Goal: Information Seeking & Learning: Find specific fact

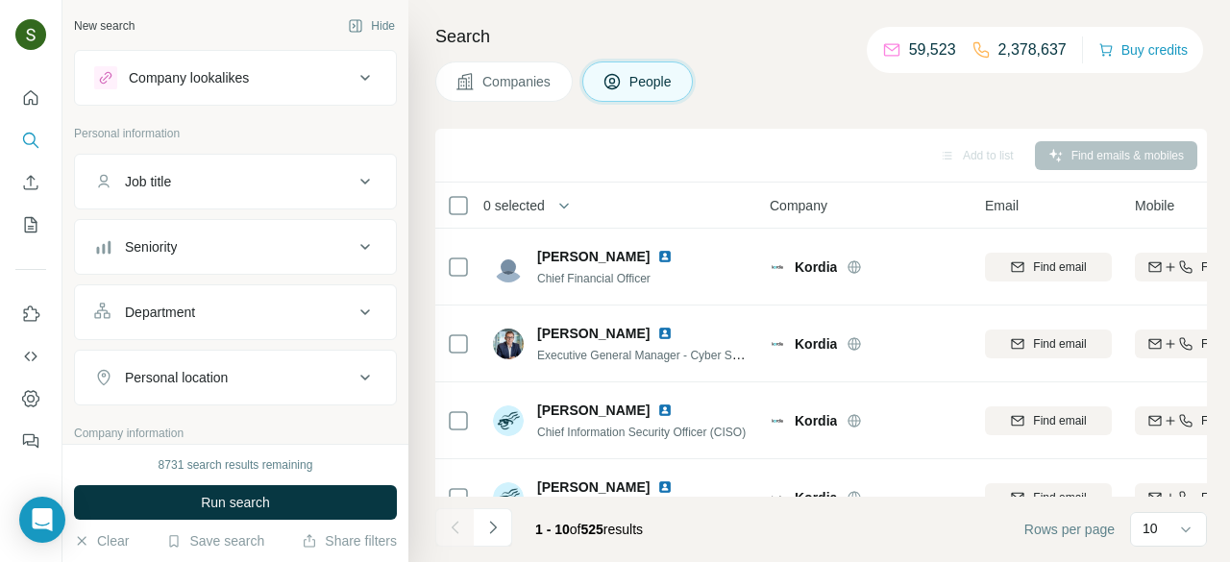
click at [498, 87] on span "Companies" at bounding box center [517, 81] width 70 height 19
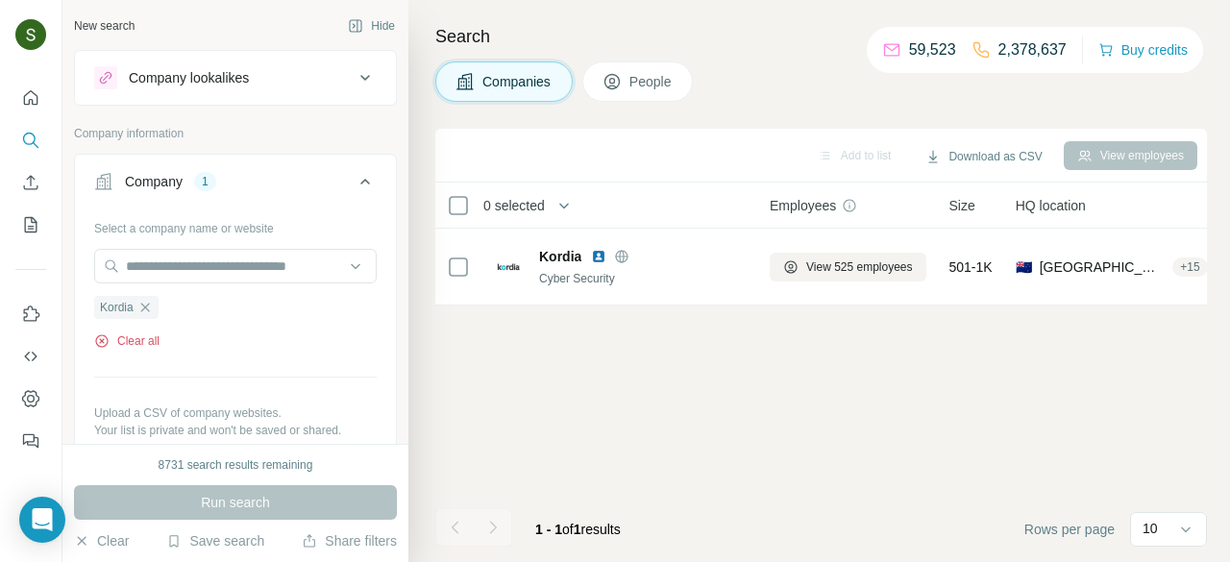
click at [150, 337] on button "Clear all" at bounding box center [126, 340] width 65 height 17
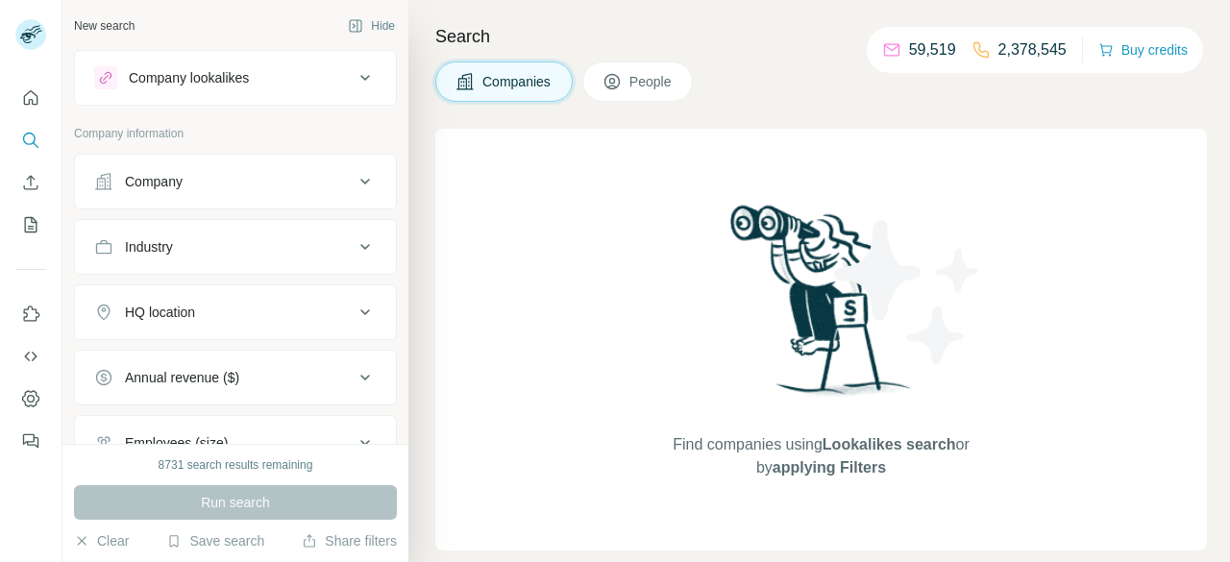
click at [283, 192] on button "Company" at bounding box center [235, 182] width 321 height 46
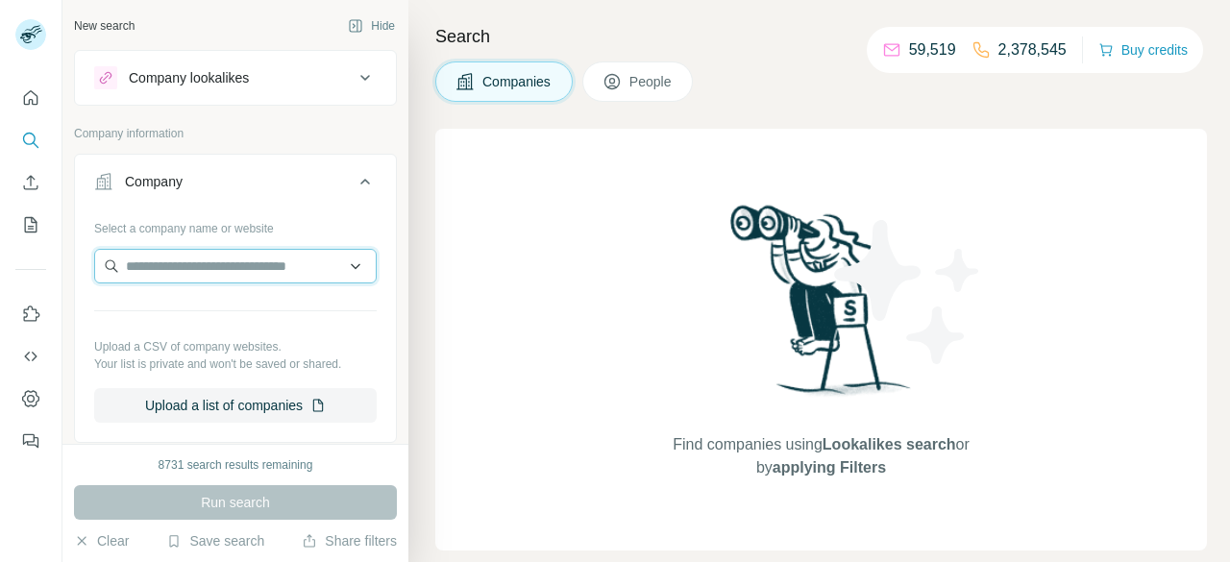
click at [238, 274] on input "text" at bounding box center [235, 266] width 282 height 35
paste input "**********"
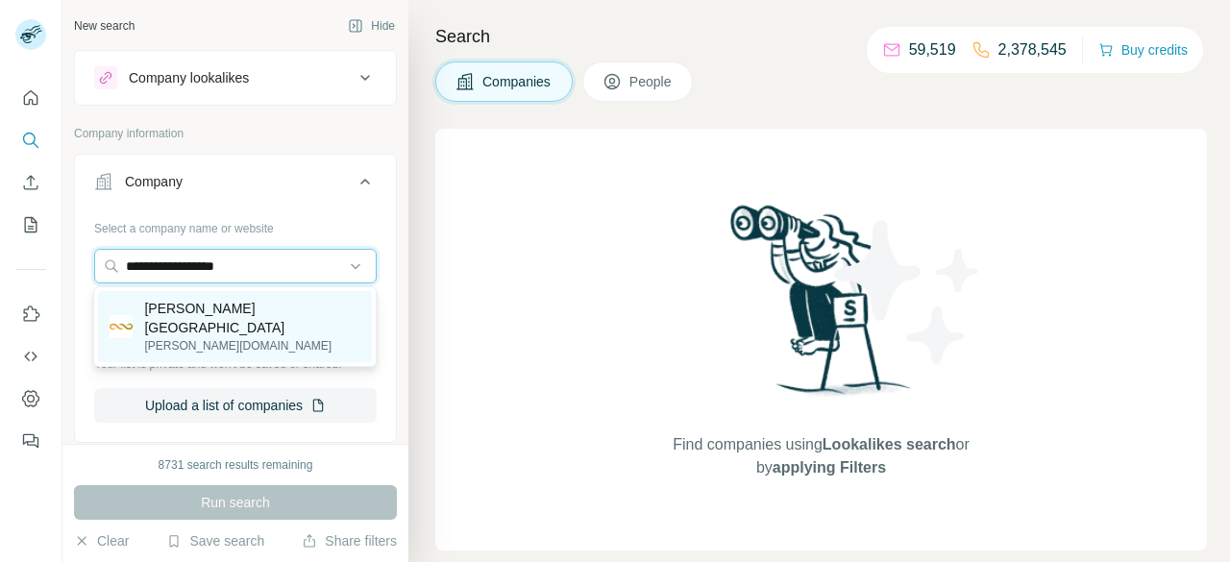
type input "**********"
click at [212, 337] on p "ormiston.school.nz" at bounding box center [252, 345] width 216 height 17
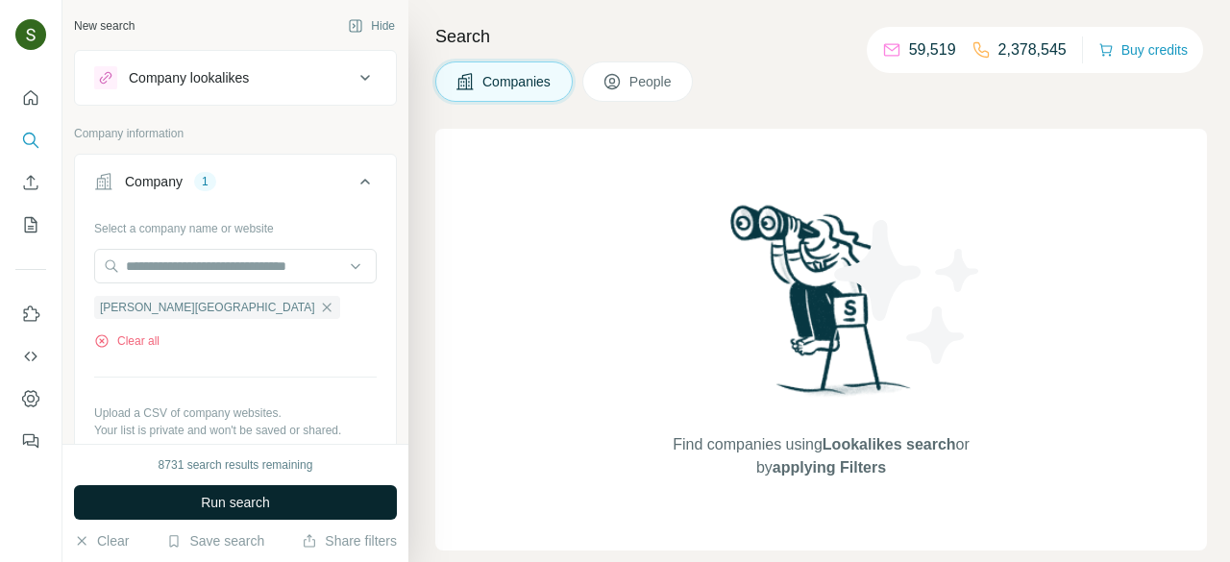
click at [278, 497] on button "Run search" at bounding box center [235, 502] width 323 height 35
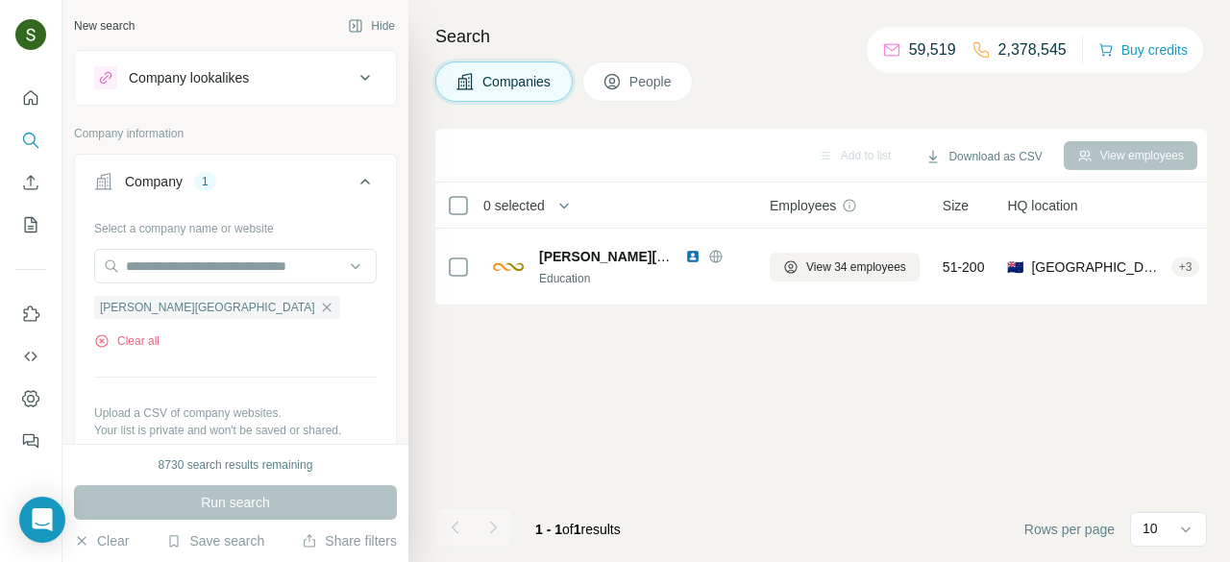
click at [654, 86] on span "People" at bounding box center [651, 81] width 44 height 19
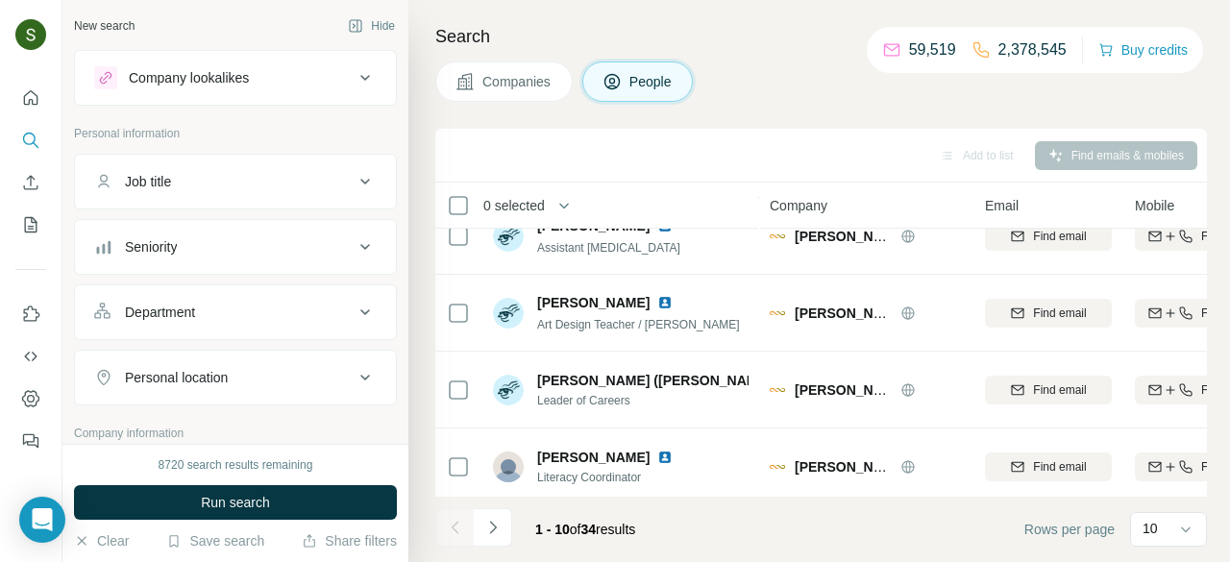
scroll to position [500, 0]
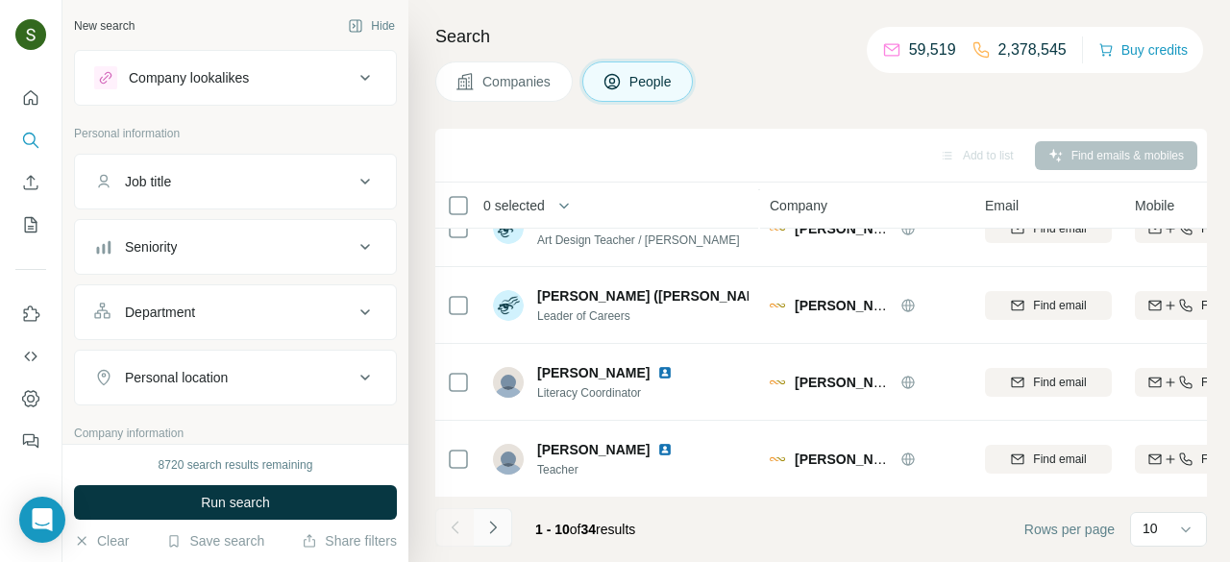
click at [500, 536] on icon "Navigate to next page" at bounding box center [492, 527] width 19 height 19
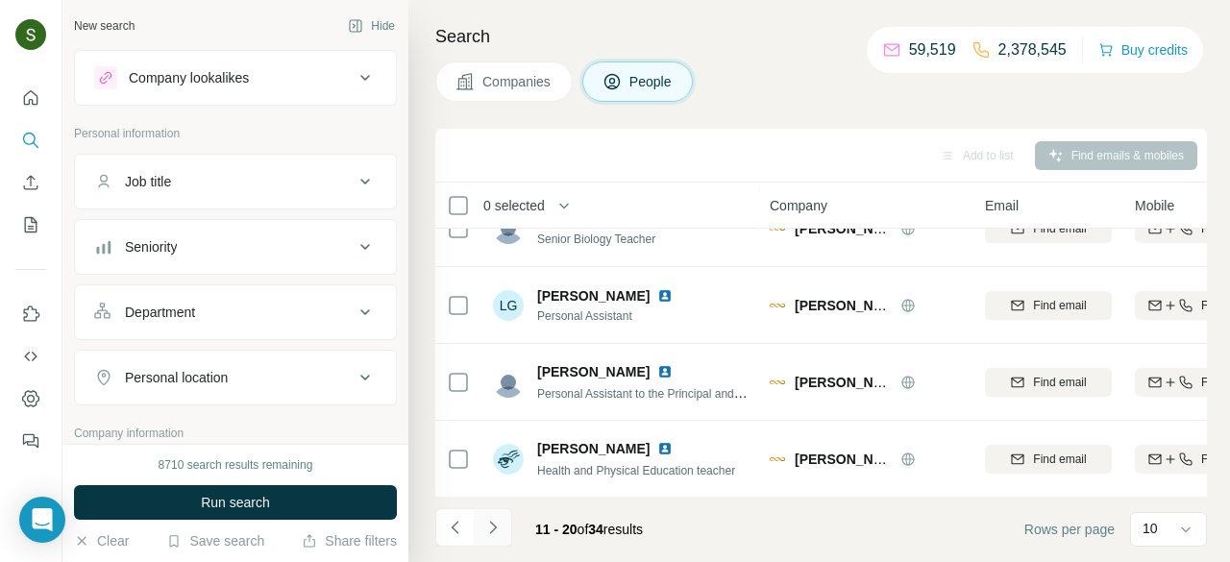
click at [493, 527] on icon "Navigate to next page" at bounding box center [492, 527] width 19 height 19
click at [497, 523] on icon "Navigate to next page" at bounding box center [492, 527] width 19 height 19
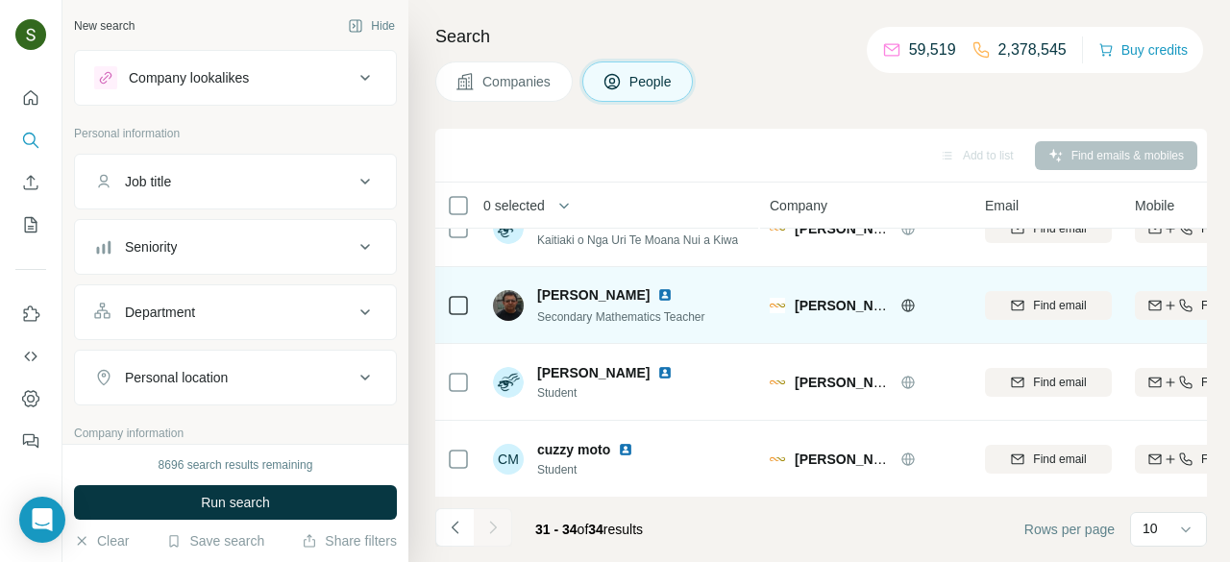
scroll to position [38, 0]
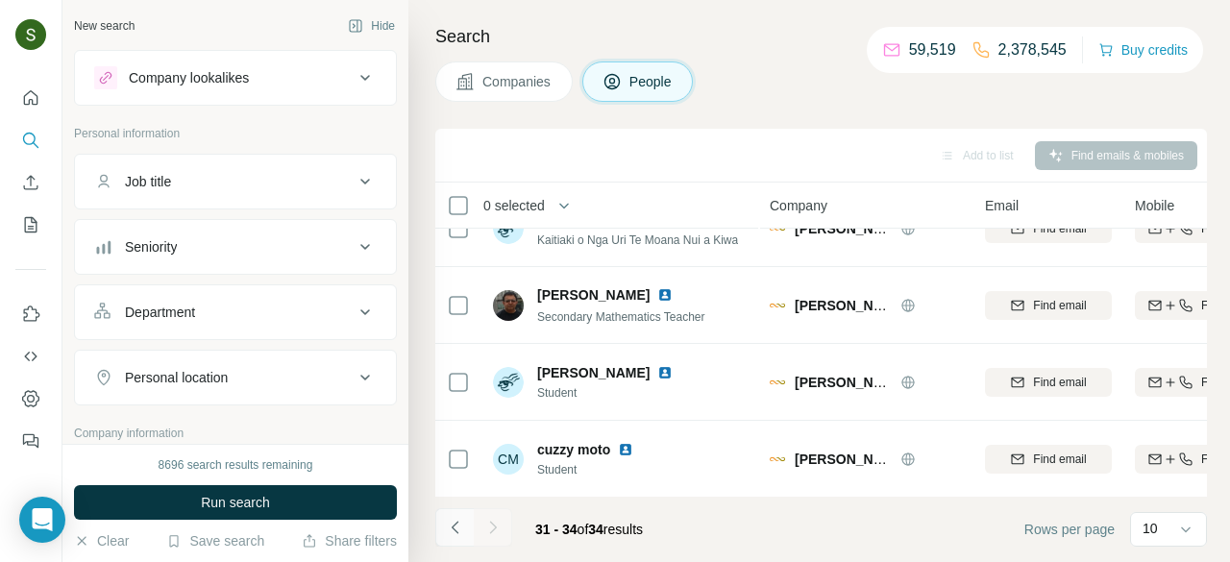
click at [448, 533] on icon "Navigate to previous page" at bounding box center [455, 527] width 19 height 19
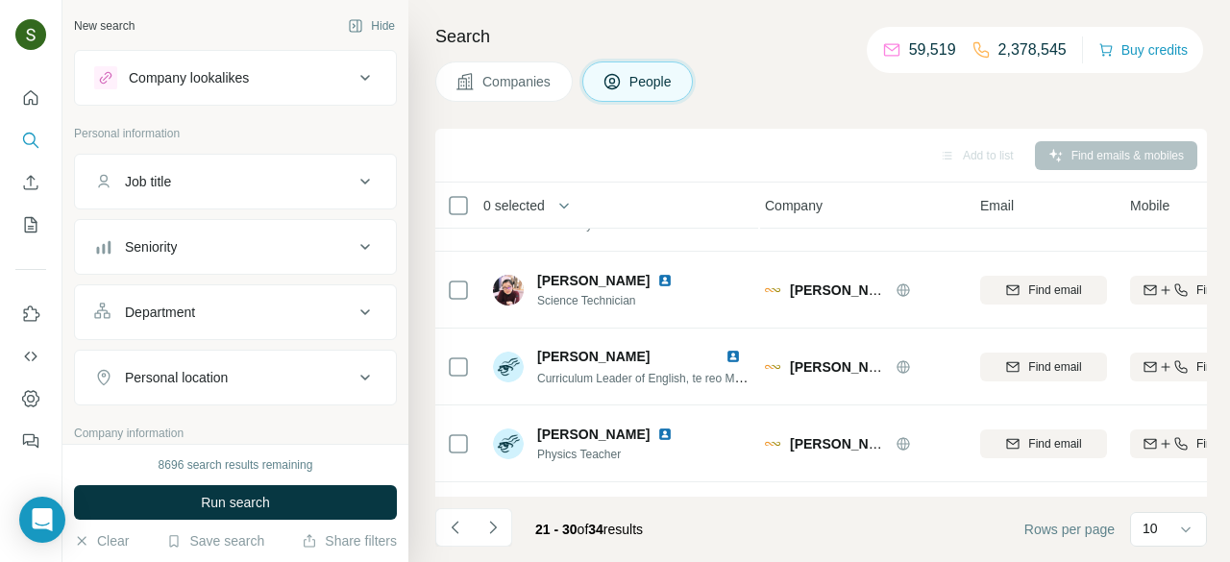
scroll to position [500, 5]
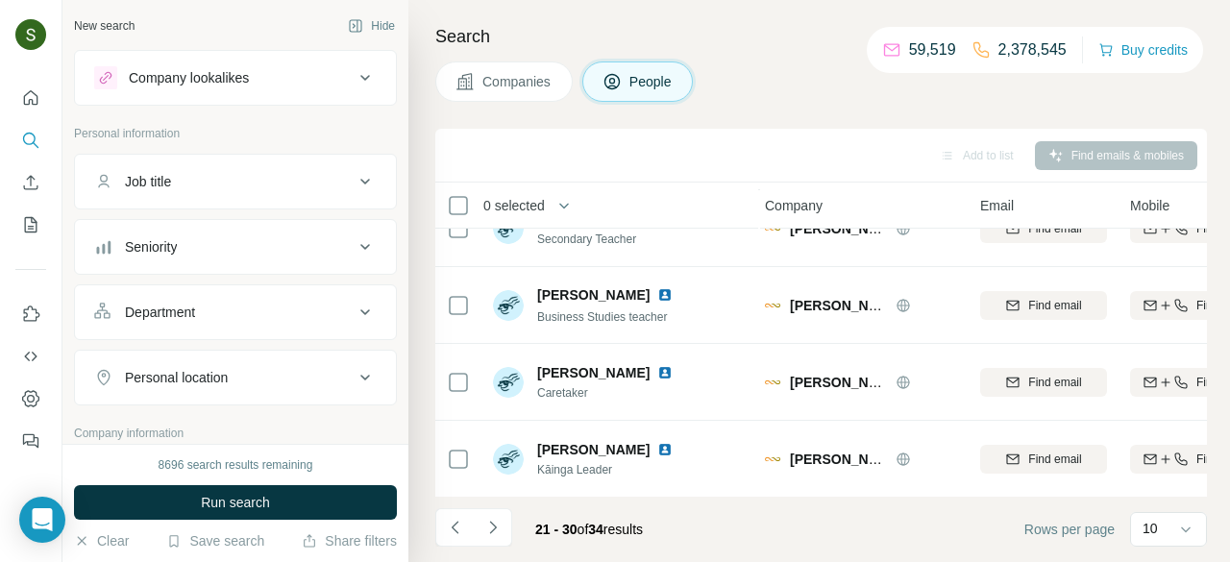
click at [507, 89] on span "Companies" at bounding box center [517, 81] width 70 height 19
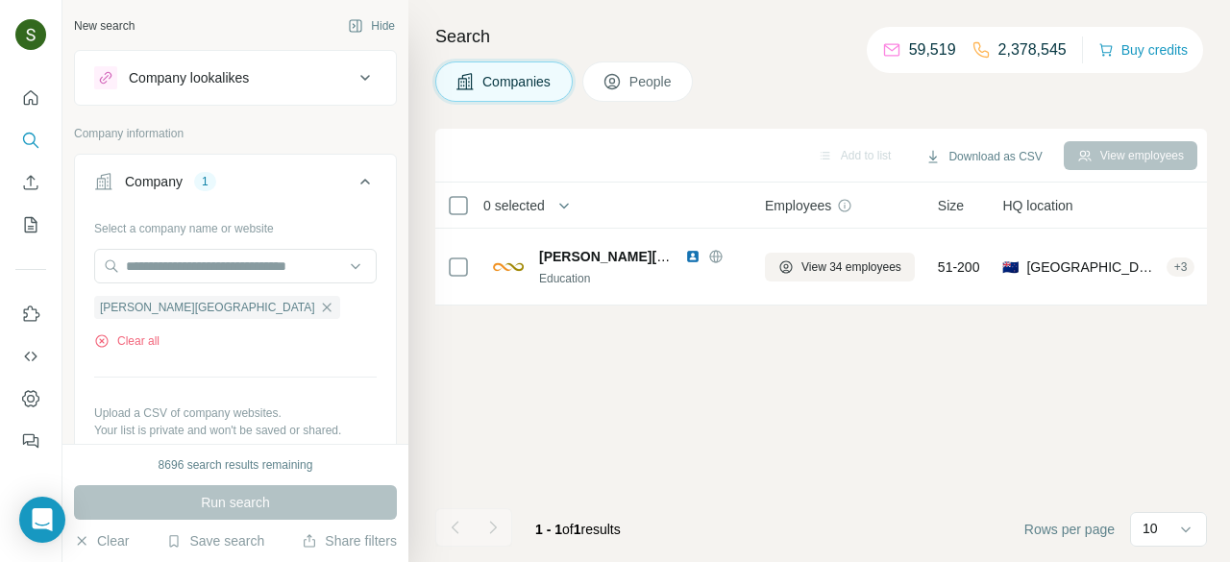
scroll to position [0, 5]
click at [155, 340] on button "Clear all" at bounding box center [126, 340] width 65 height 17
